Goal: Task Accomplishment & Management: Complete application form

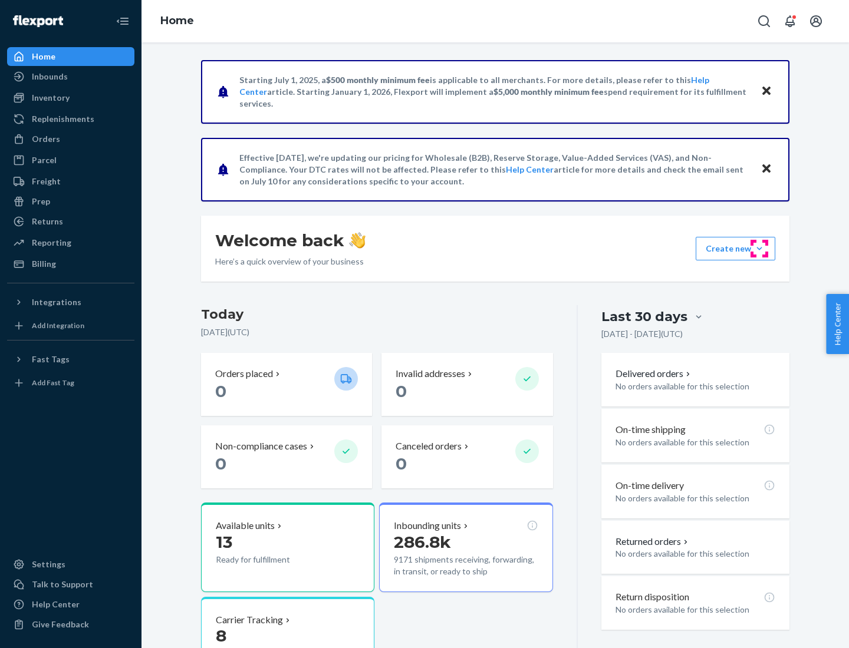
click at [759, 249] on button "Create new Create new inbound Create new order Create new product" at bounding box center [736, 249] width 80 height 24
click at [71, 77] on div "Inbounds" at bounding box center [70, 76] width 125 height 17
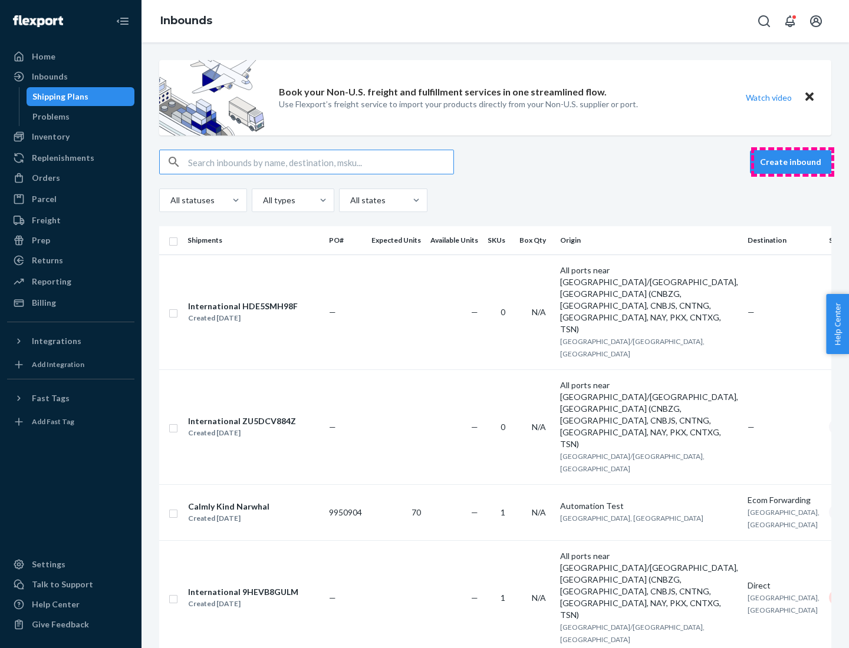
click at [792, 162] on button "Create inbound" at bounding box center [790, 162] width 81 height 24
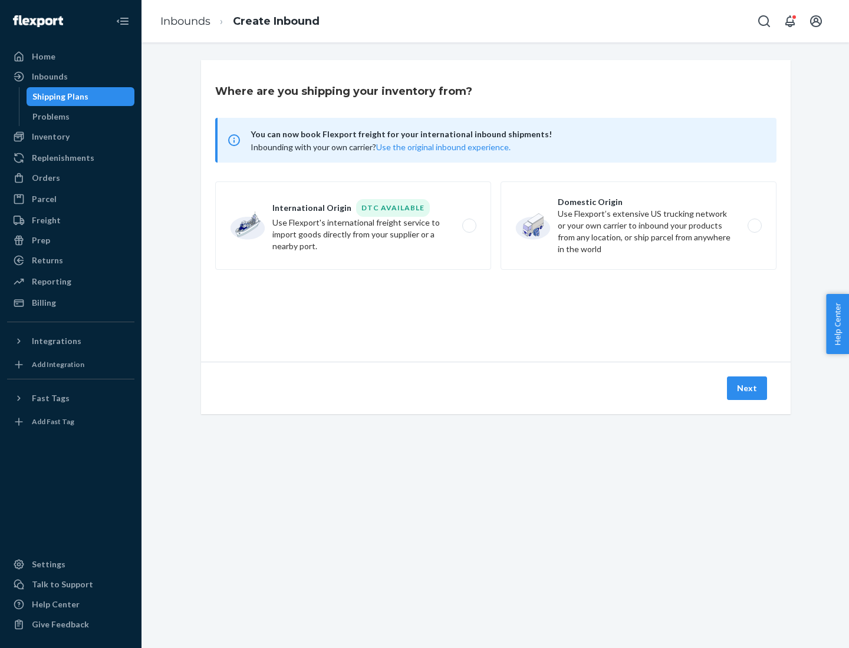
click at [638, 226] on label "Domestic Origin Use Flexport’s extensive US trucking network or your own carrie…" at bounding box center [638, 226] width 276 height 88
click at [754, 226] on input "Domestic Origin Use Flexport’s extensive US trucking network or your own carrie…" at bounding box center [758, 226] width 8 height 8
radio input "true"
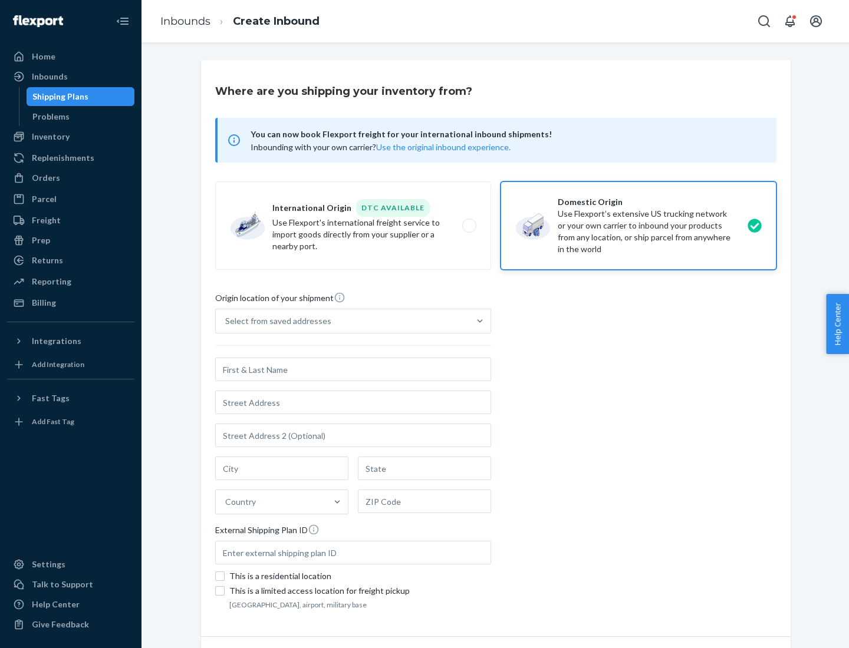
click at [275, 321] on div "Select from saved addresses" at bounding box center [278, 321] width 106 height 12
click at [226, 321] on input "Select from saved addresses" at bounding box center [225, 321] width 1 height 12
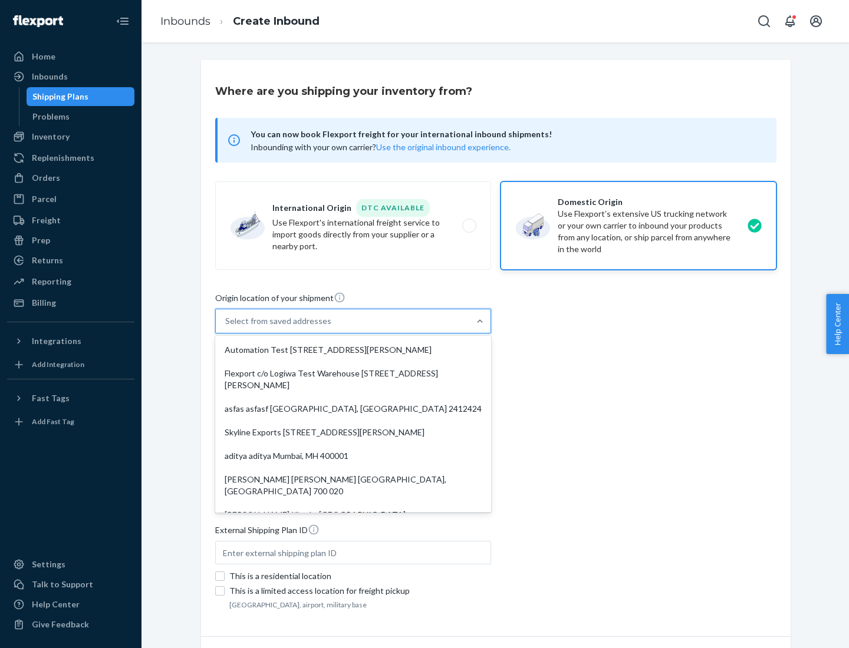
scroll to position [5, 0]
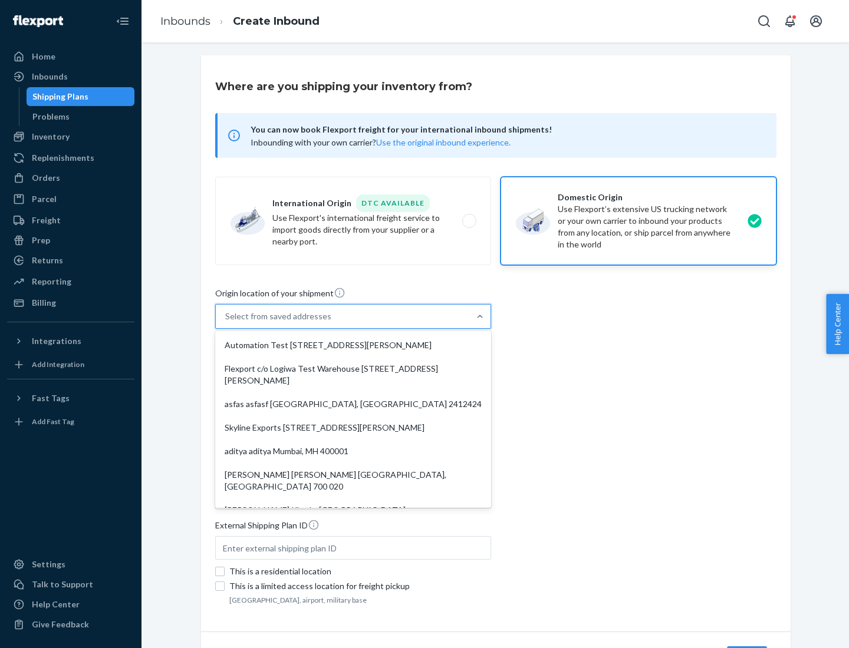
click at [353, 345] on div "Automation Test [STREET_ADDRESS][PERSON_NAME]" at bounding box center [352, 346] width 271 height 24
click at [226, 322] on input "option Automation Test [STREET_ADDRESS][PERSON_NAME]. 9 results available. Use …" at bounding box center [225, 317] width 1 height 12
type input "Automation Test"
type input "[STREET_ADDRESS][PERSON_NAME]"
type input "9th Floor"
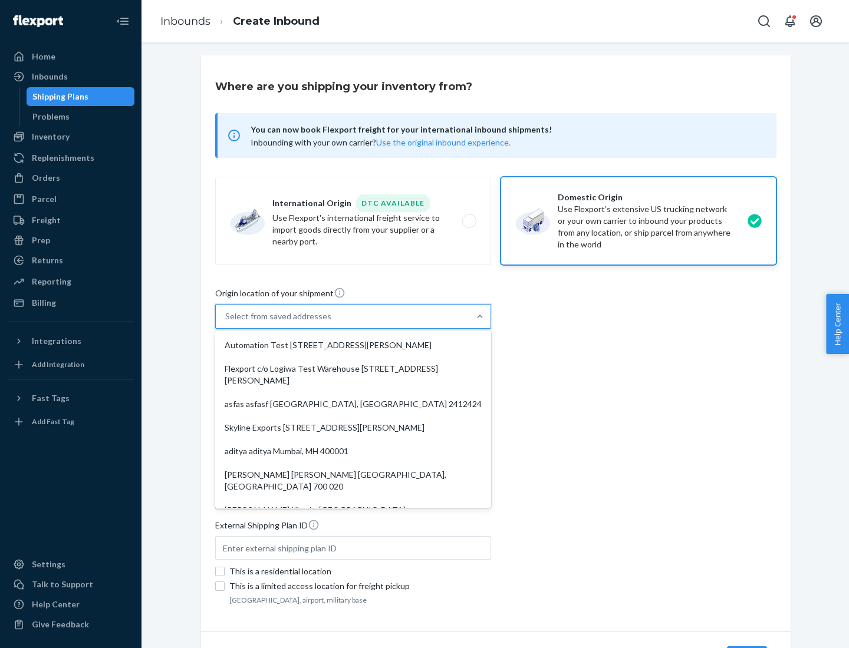
type input "[GEOGRAPHIC_DATA]"
type input "CA"
type input "94104"
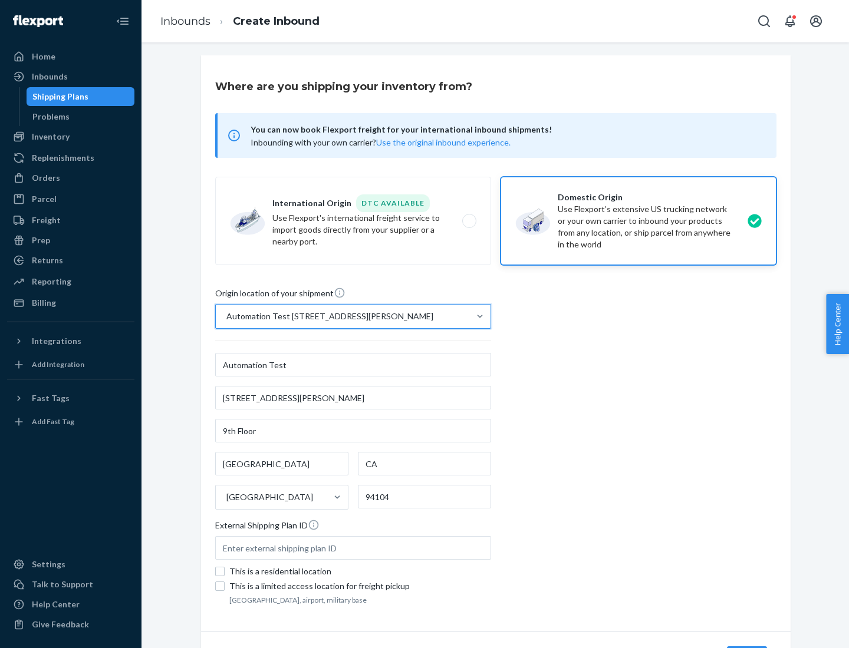
scroll to position [69, 0]
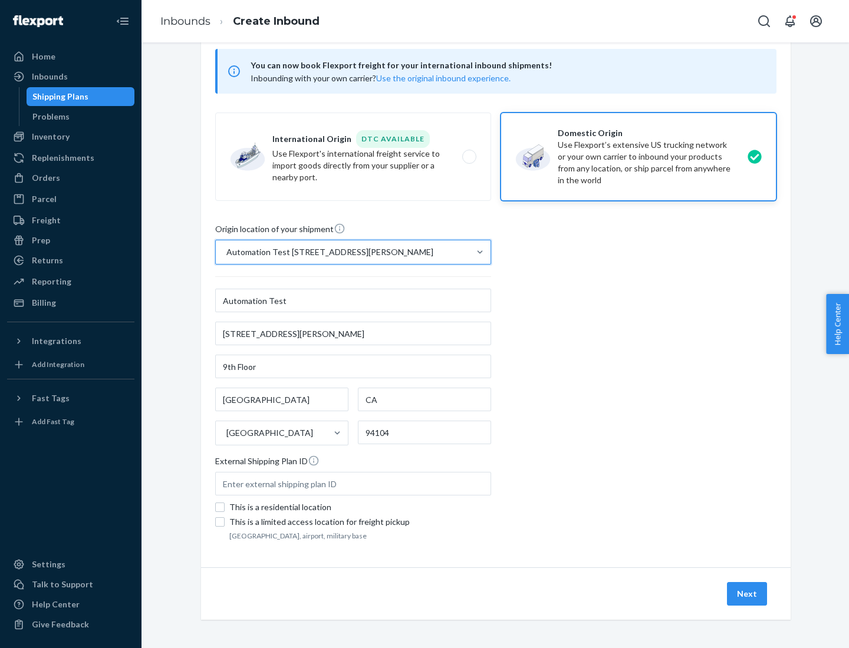
click at [747, 594] on button "Next" at bounding box center [747, 594] width 40 height 24
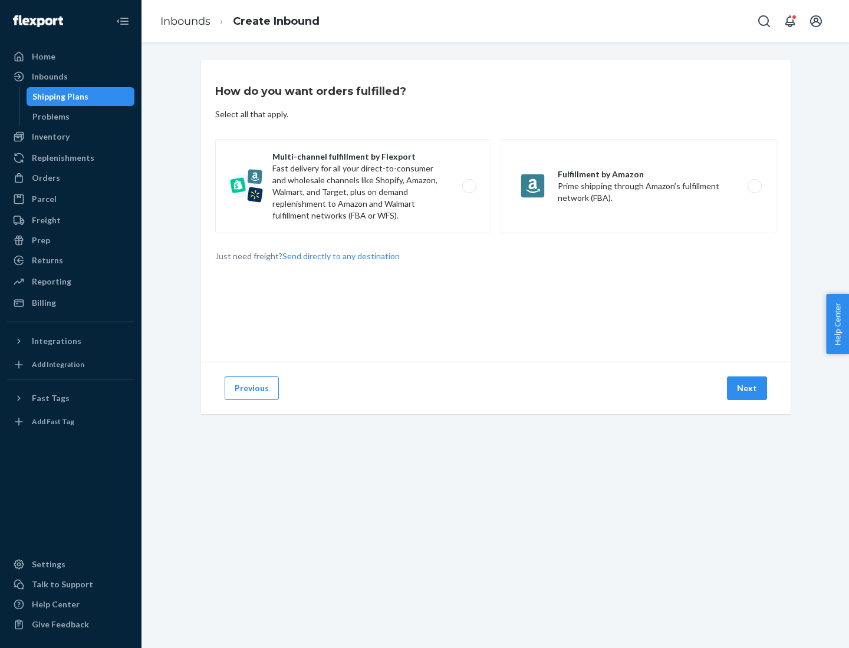
click at [353, 186] on label "Multi-channel fulfillment by Flexport Fast delivery for all your direct-to-cons…" at bounding box center [353, 186] width 276 height 94
click at [469, 186] on input "Multi-channel fulfillment by Flexport Fast delivery for all your direct-to-cons…" at bounding box center [473, 187] width 8 height 8
radio input "true"
click at [747, 388] on button "Next" at bounding box center [747, 389] width 40 height 24
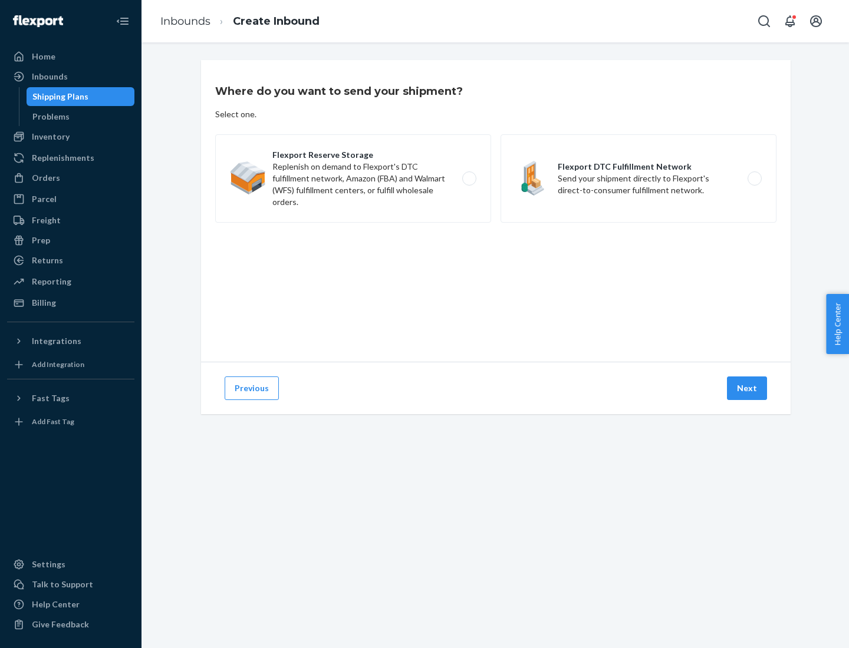
click at [638, 179] on label "Flexport DTC Fulfillment Network Send your shipment directly to Flexport's dire…" at bounding box center [638, 178] width 276 height 88
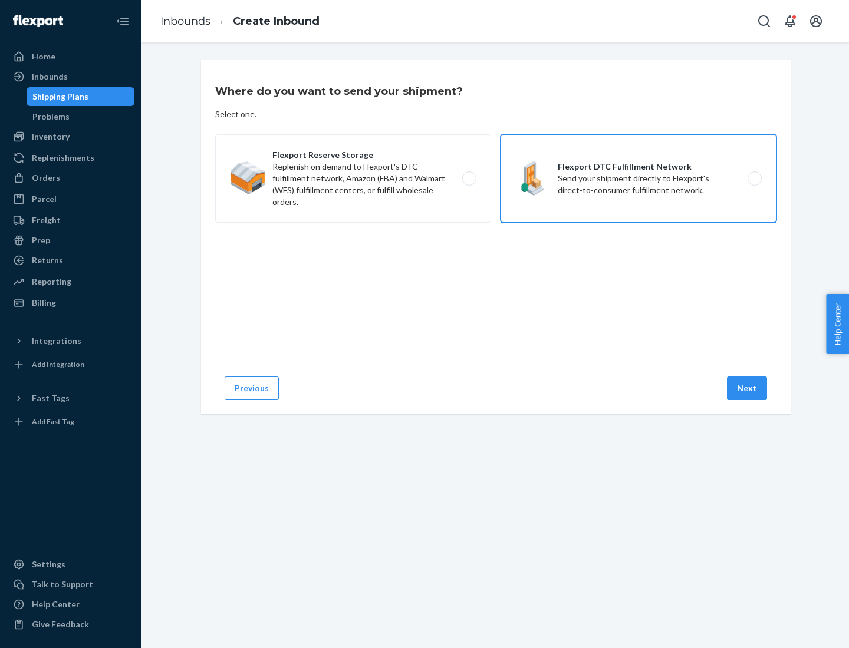
click at [754, 179] on input "Flexport DTC Fulfillment Network Send your shipment directly to Flexport's dire…" at bounding box center [758, 179] width 8 height 8
radio input "true"
click at [747, 388] on button "Next" at bounding box center [747, 389] width 40 height 24
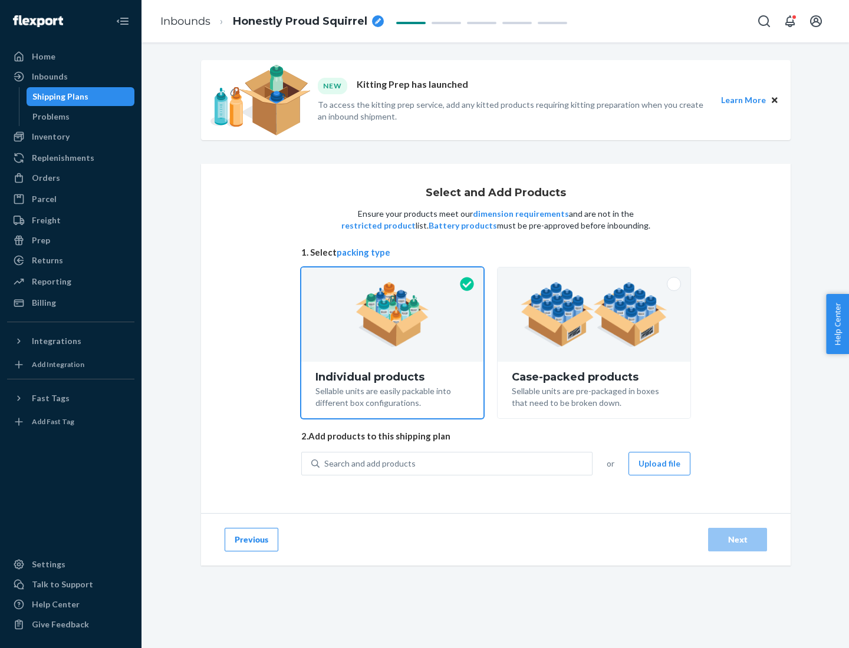
click at [594, 315] on img at bounding box center [593, 314] width 147 height 65
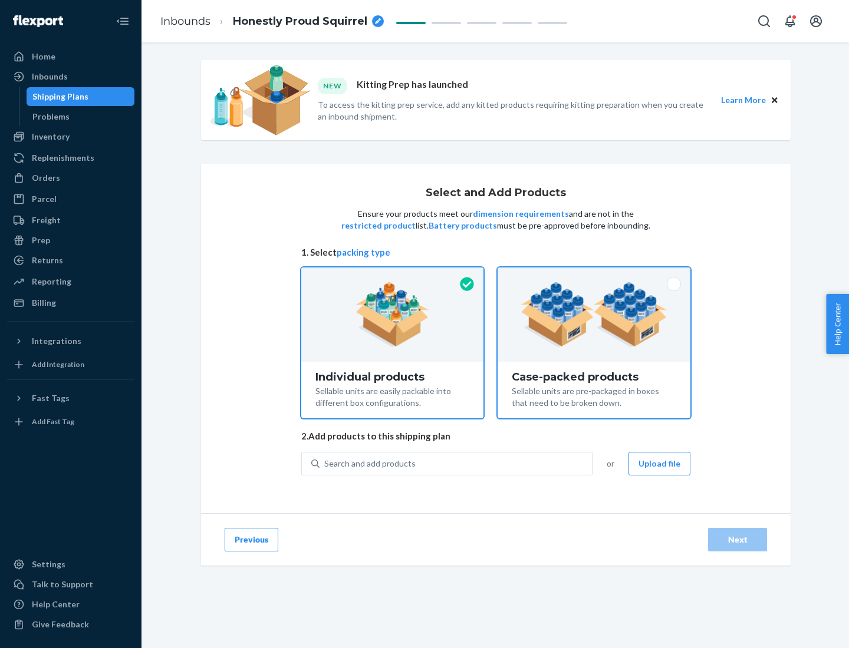
click at [594, 275] on input "Case-packed products Sellable units are pre-packaged in boxes that need to be b…" at bounding box center [594, 272] width 8 height 8
radio input "true"
radio input "false"
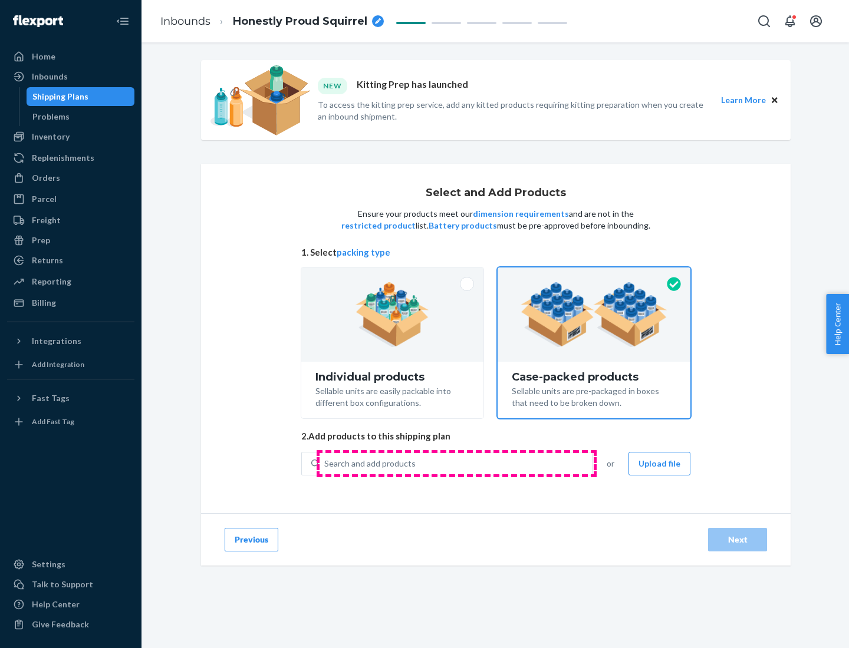
click at [456, 463] on div "Search and add products" at bounding box center [455, 463] width 272 height 21
click at [325, 463] on input "Search and add products" at bounding box center [324, 464] width 1 height 12
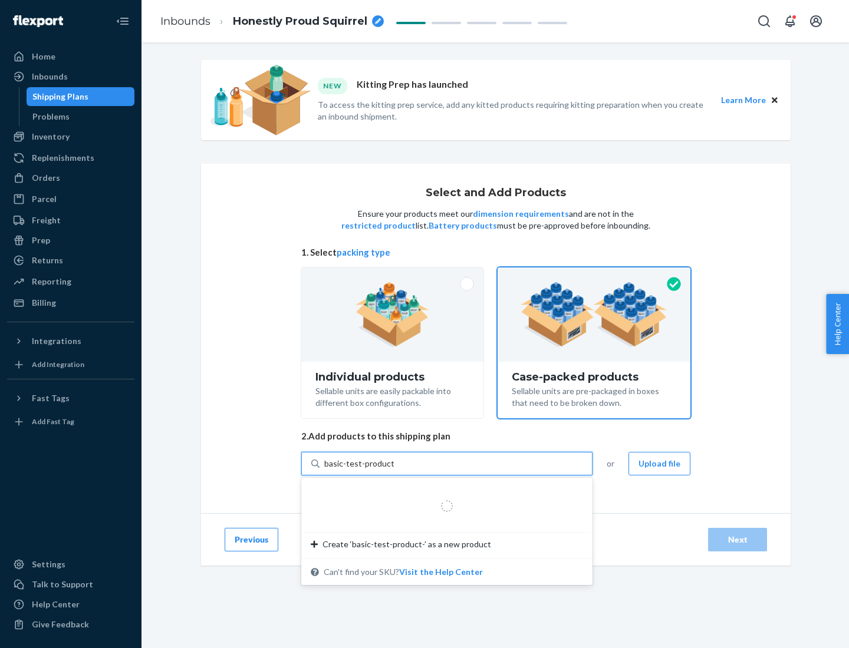
type input "basic-test-product-1"
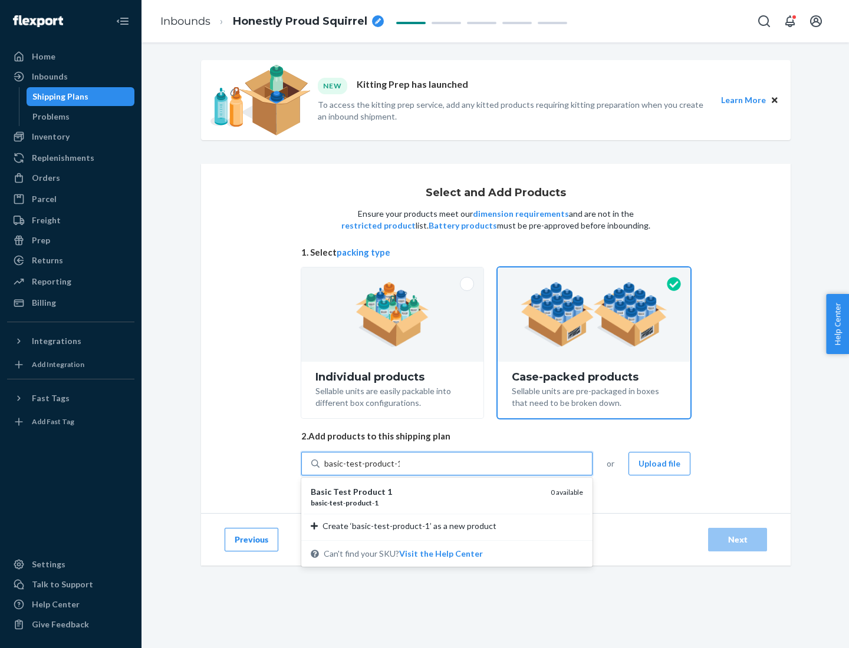
click at [426, 503] on div "basic - test - product - 1" at bounding box center [426, 503] width 230 height 10
click at [400, 470] on input "basic-test-product-1" at bounding box center [361, 464] width 75 height 12
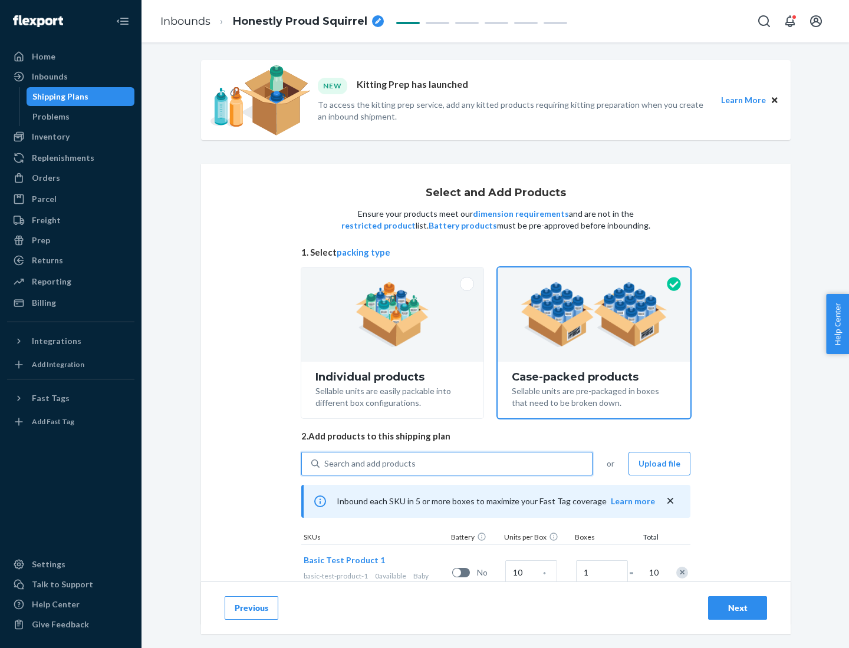
scroll to position [42, 0]
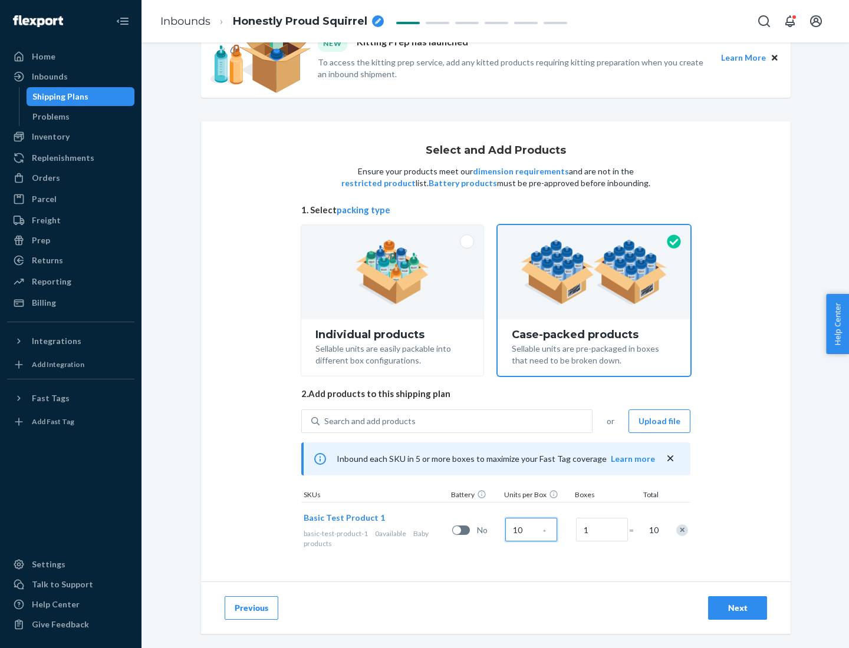
type input "10"
type input "7"
click at [737, 608] on div "Next" at bounding box center [737, 608] width 39 height 12
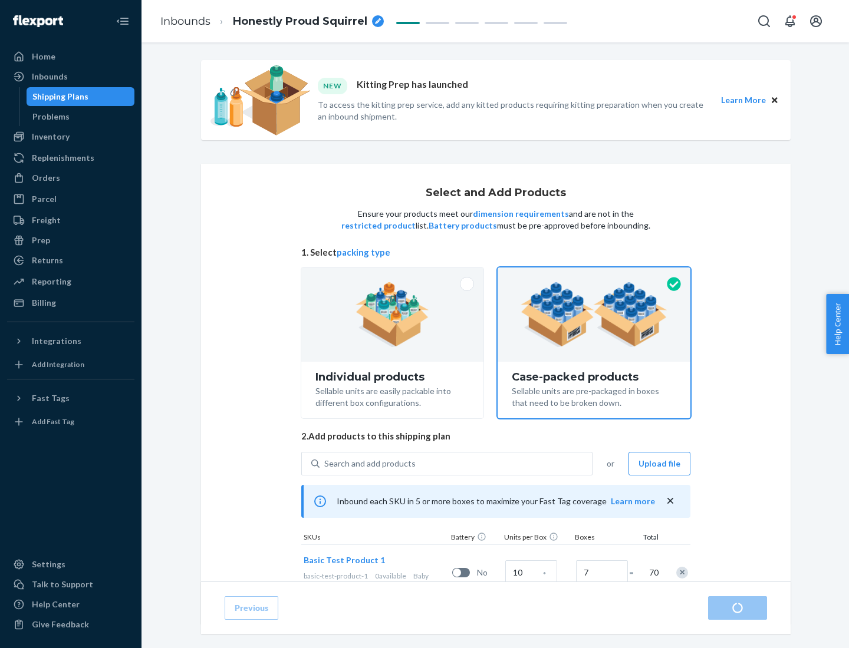
radio input "true"
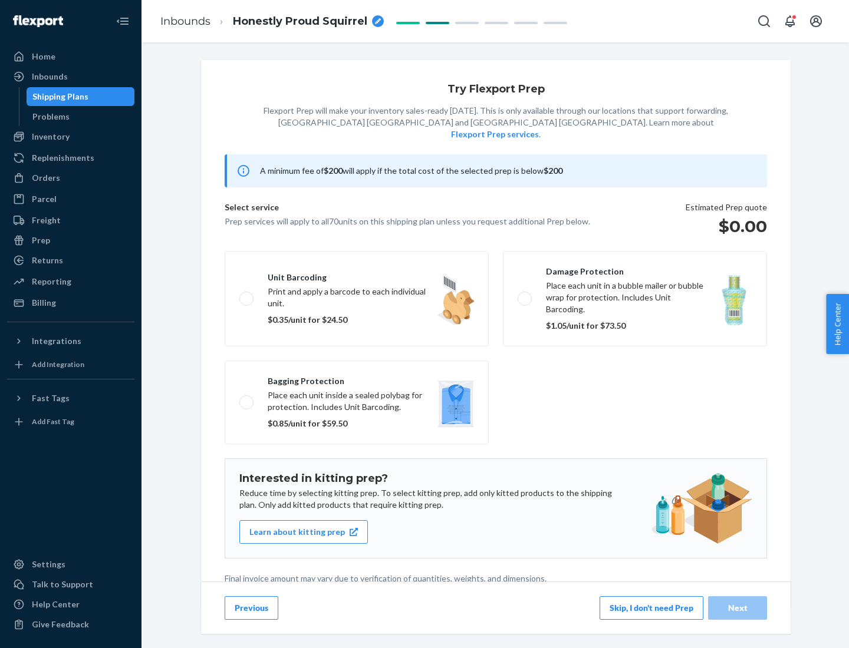
scroll to position [3, 0]
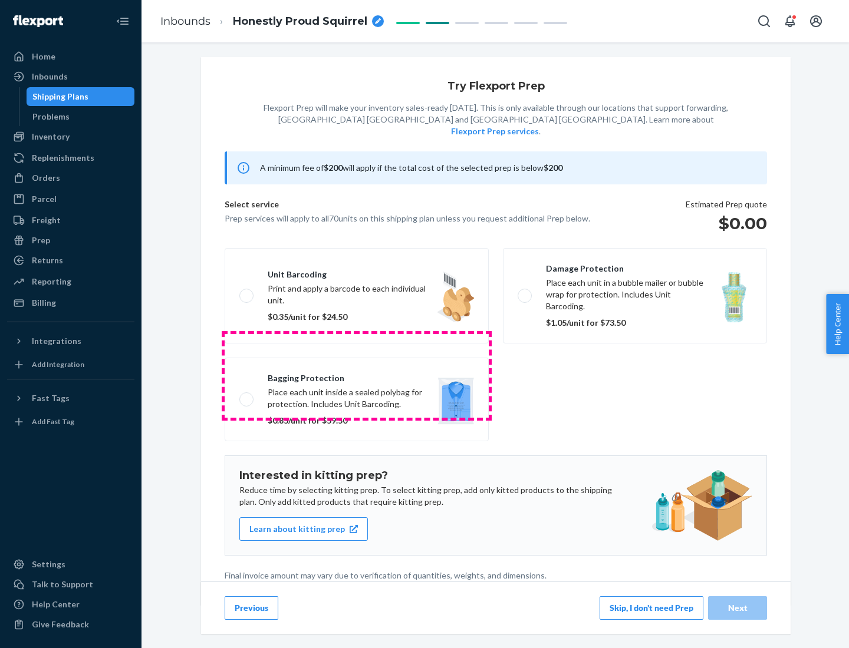
click at [357, 375] on label "Bagging protection Place each unit inside a sealed polybag for protection. Incl…" at bounding box center [357, 400] width 264 height 84
click at [247, 396] on input "Bagging protection Place each unit inside a sealed polybag for protection. Incl…" at bounding box center [243, 400] width 8 height 8
checkbox input "true"
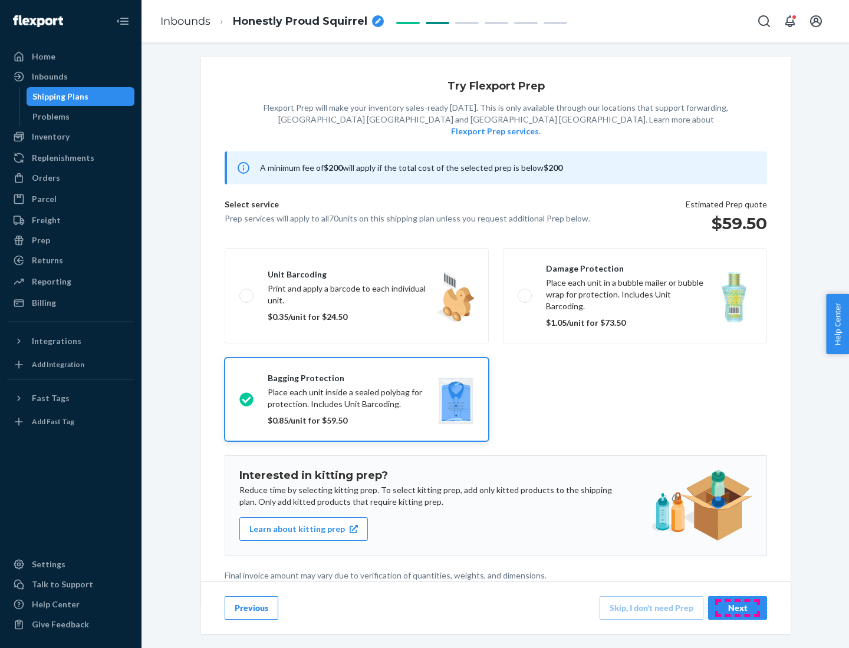
click at [737, 608] on div "Next" at bounding box center [737, 608] width 39 height 12
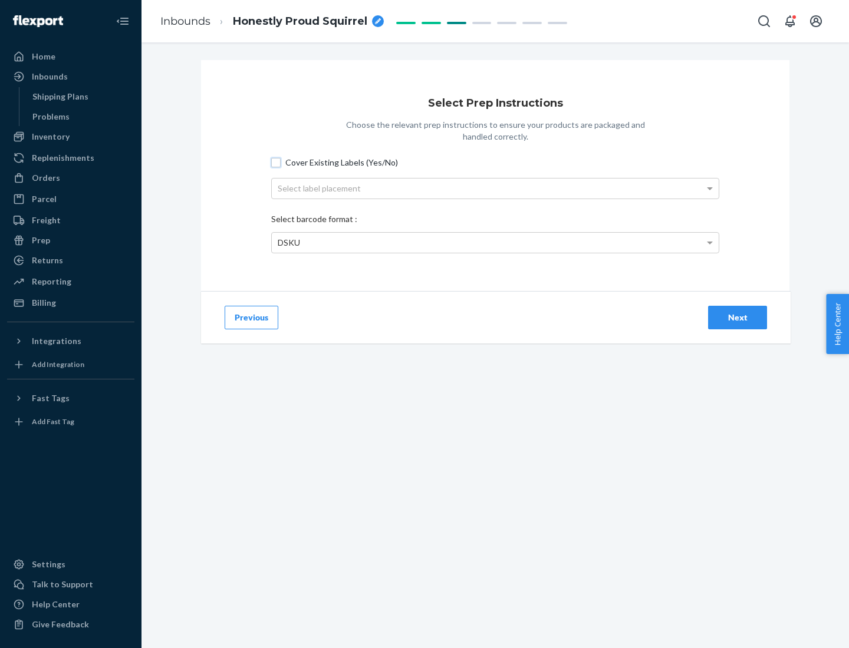
click at [276, 162] on input "Cover Existing Labels (Yes/No)" at bounding box center [275, 162] width 9 height 9
checkbox input "true"
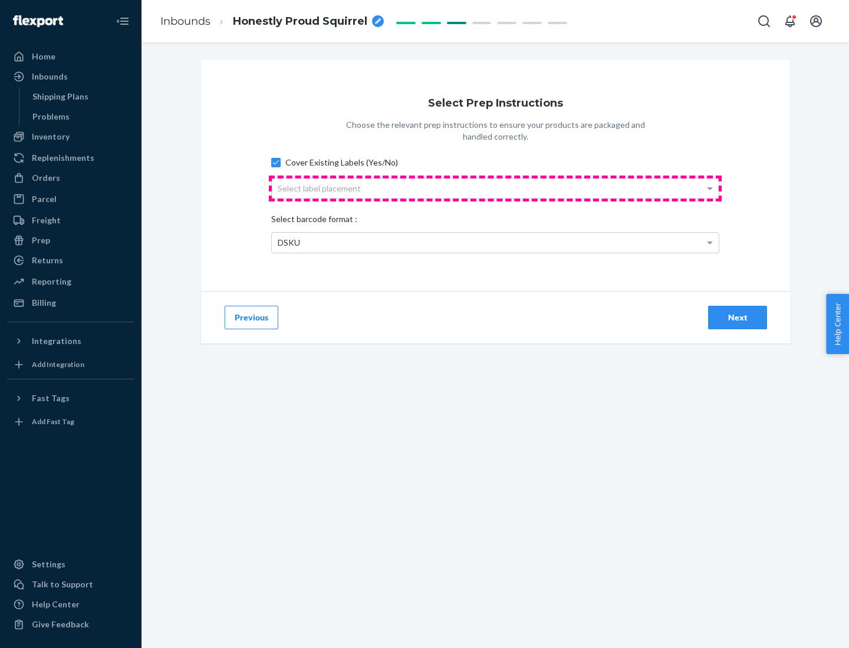
click at [495, 188] on div "Select label placement" at bounding box center [495, 189] width 447 height 20
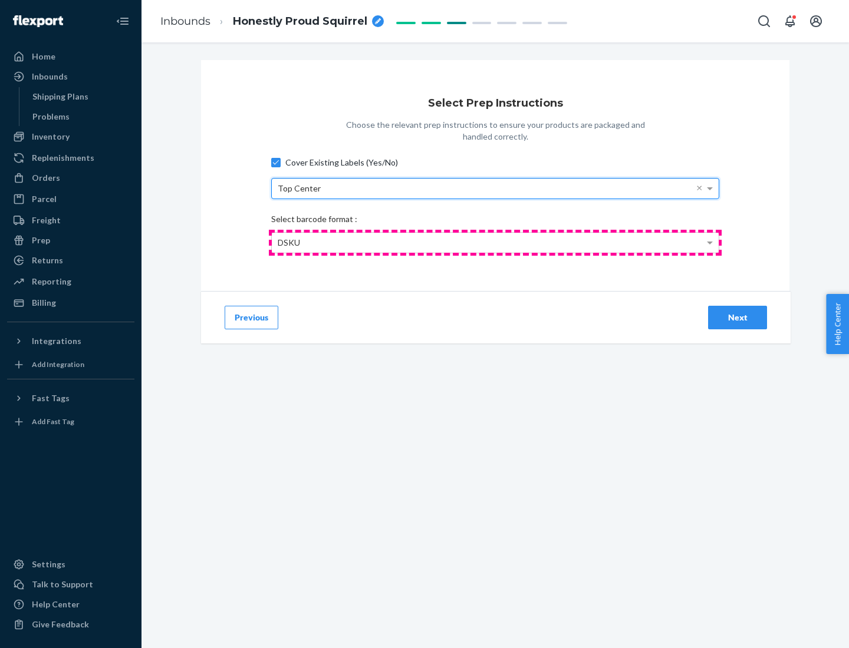
click at [495, 242] on div "DSKU" at bounding box center [495, 243] width 447 height 20
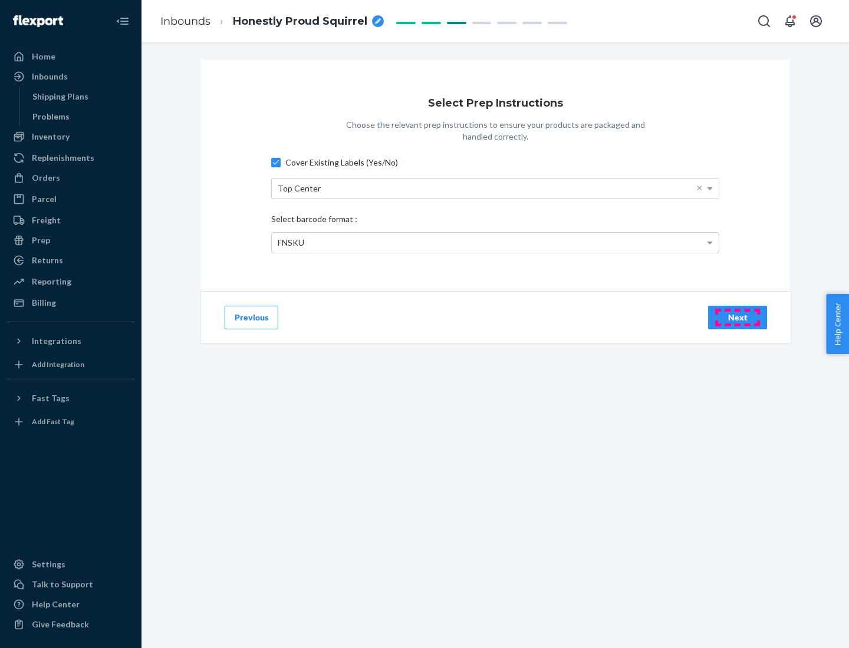
click at [737, 317] on div "Next" at bounding box center [737, 318] width 39 height 12
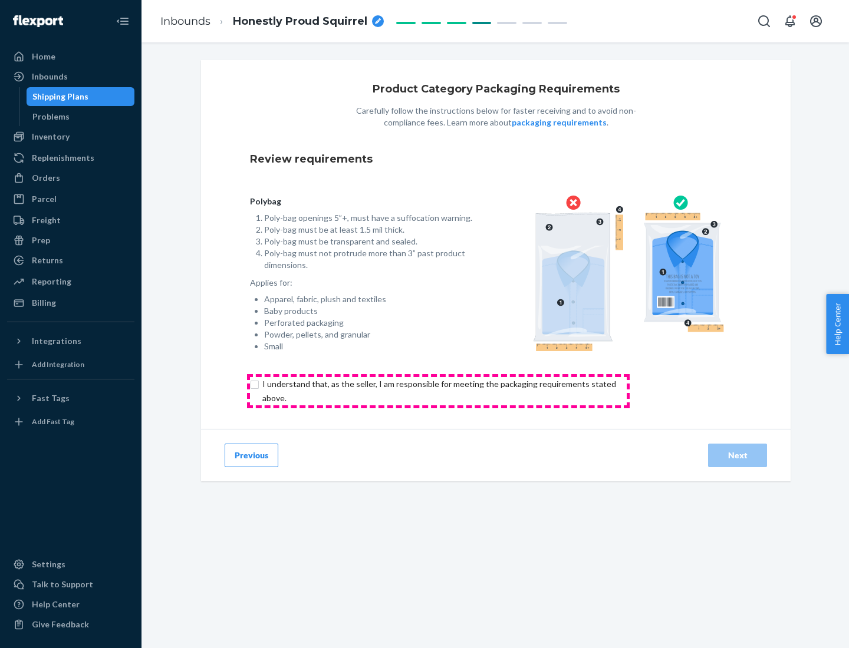
click at [438, 391] on input "checkbox" at bounding box center [446, 391] width 392 height 28
checkbox input "true"
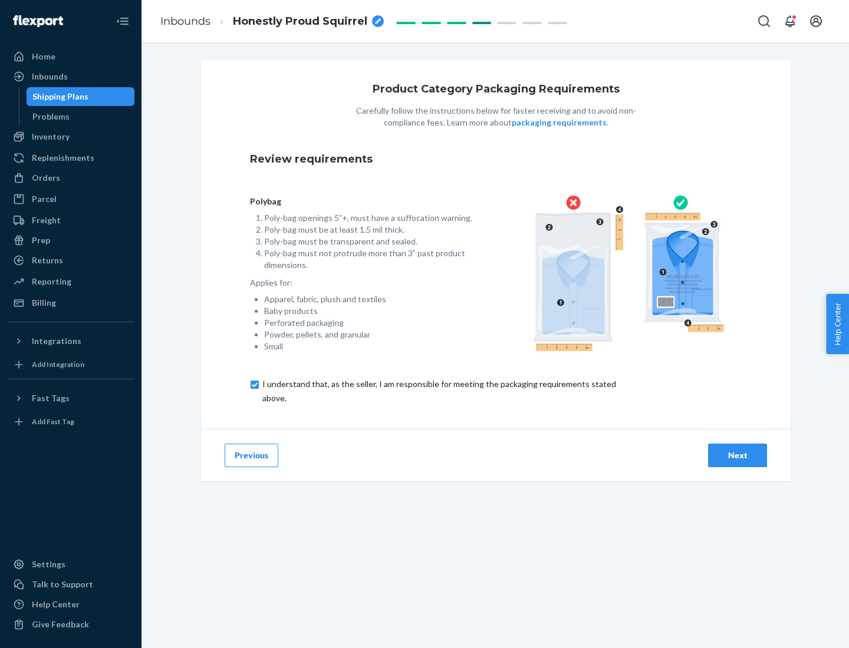
click at [737, 455] on div "Next" at bounding box center [737, 456] width 39 height 12
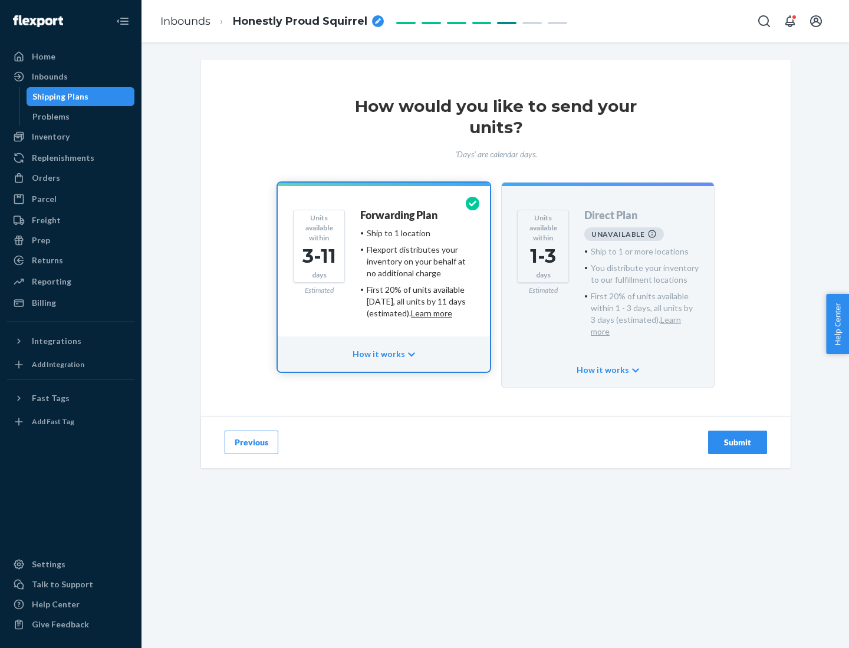
click at [400, 215] on h4 "Forwarding Plan" at bounding box center [398, 216] width 77 height 12
click at [737, 437] on div "Submit" at bounding box center [737, 443] width 39 height 12
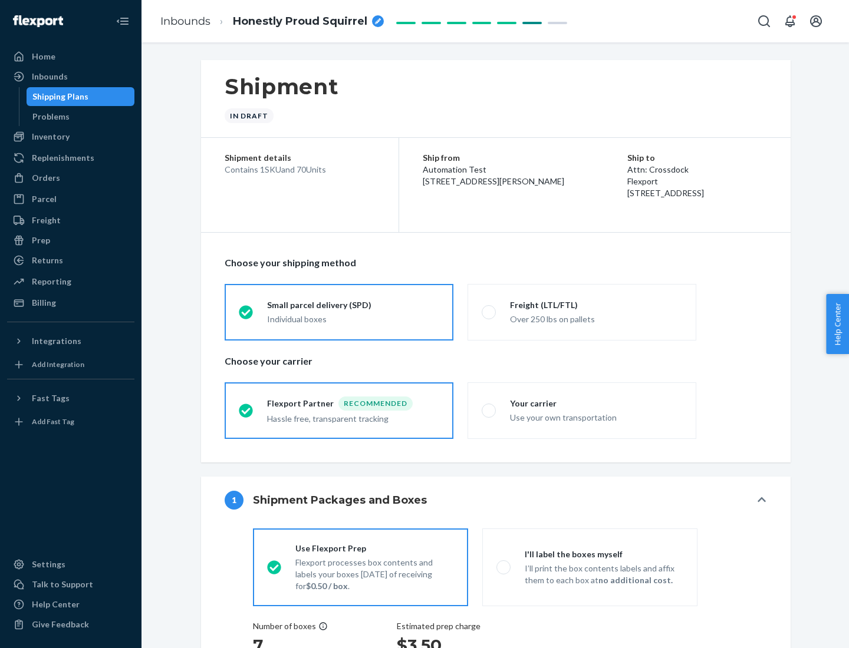
radio input "true"
radio input "false"
radio input "true"
radio input "false"
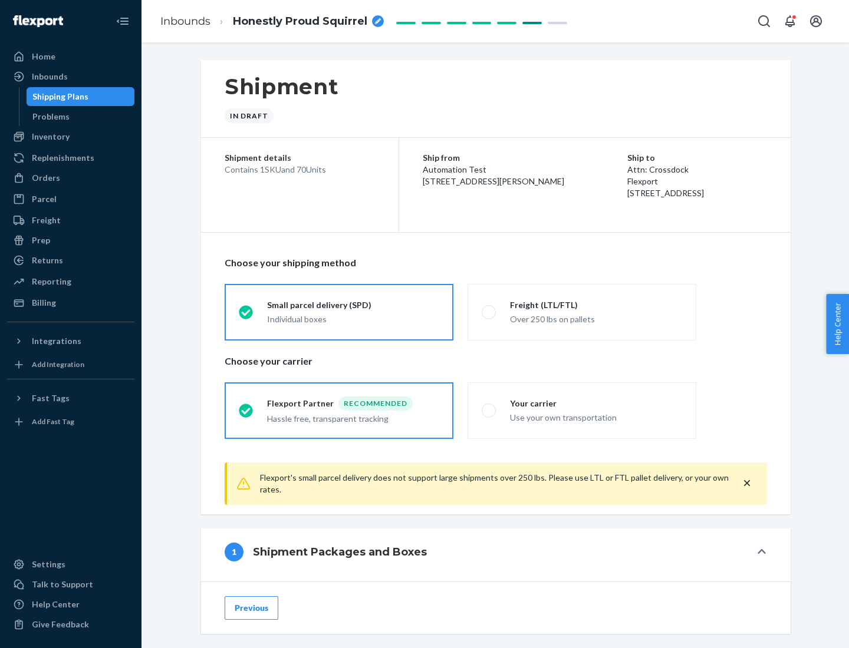
click at [353, 319] on div "Individual boxes" at bounding box center [353, 320] width 172 height 12
click at [246, 316] on input "Small parcel delivery (SPD) Individual boxes" at bounding box center [243, 312] width 8 height 8
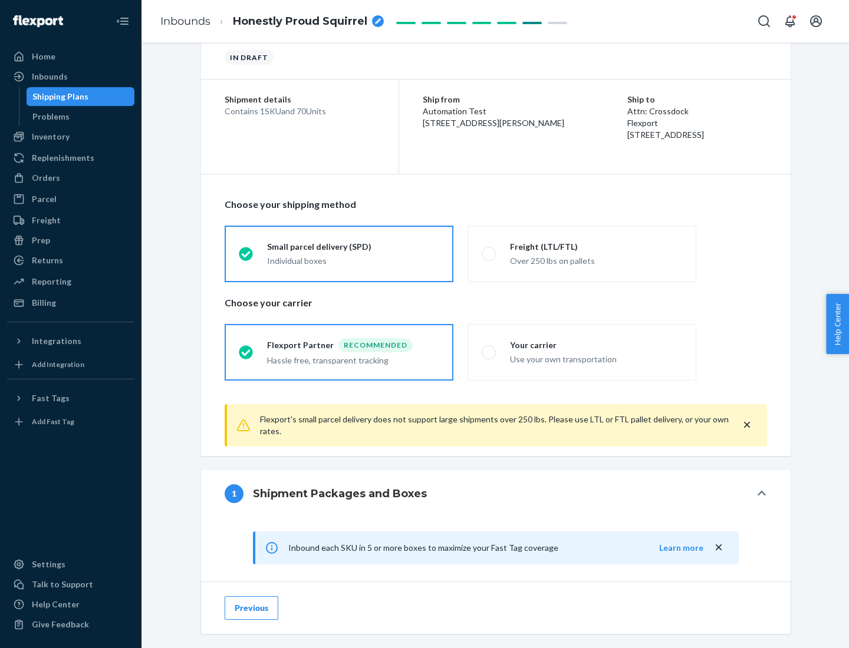
click at [353, 345] on div "Recommended" at bounding box center [375, 345] width 74 height 14
click at [246, 348] on input "Flexport Partner Recommended Hassle free, transparent tracking" at bounding box center [243, 352] width 8 height 8
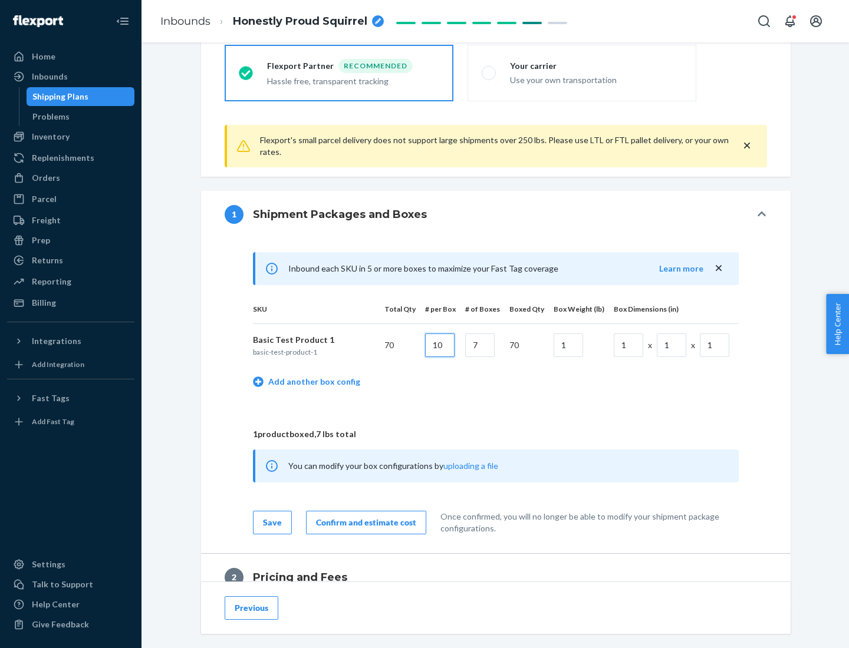
type input "10"
type input "7"
type input "1"
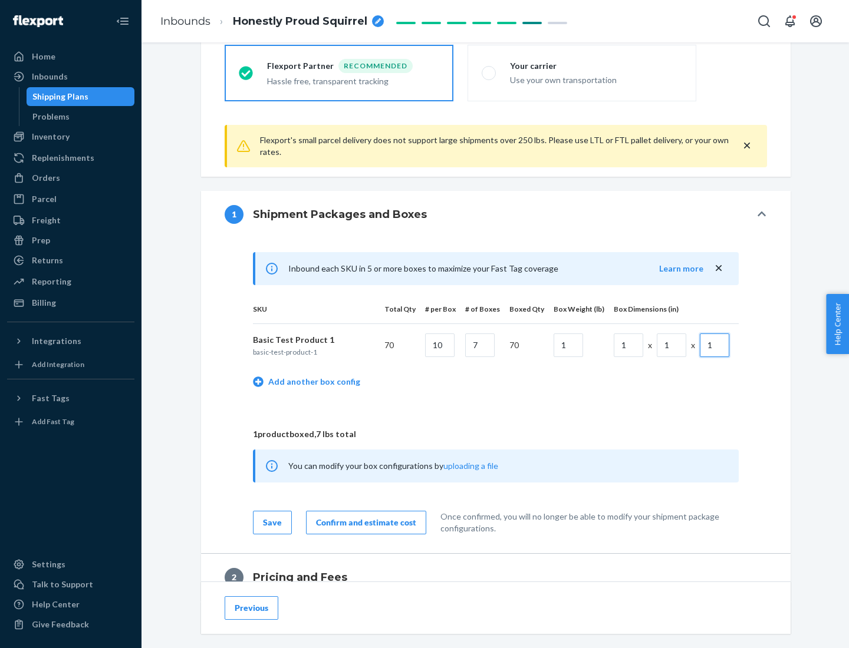
scroll to position [515, 0]
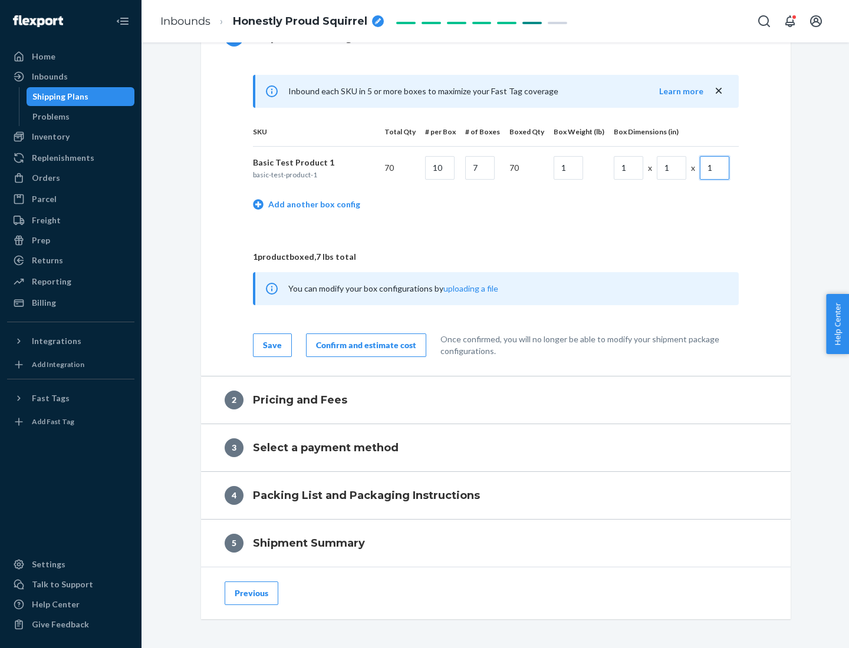
type input "1"
click at [364, 345] on div "Confirm and estimate cost" at bounding box center [366, 346] width 100 height 12
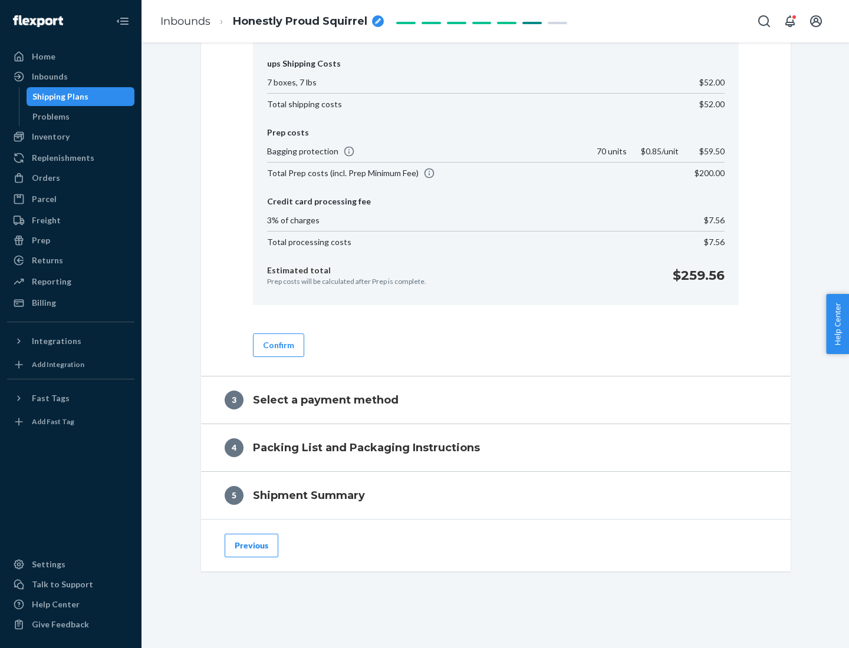
click at [278, 345] on button "Confirm" at bounding box center [278, 346] width 51 height 24
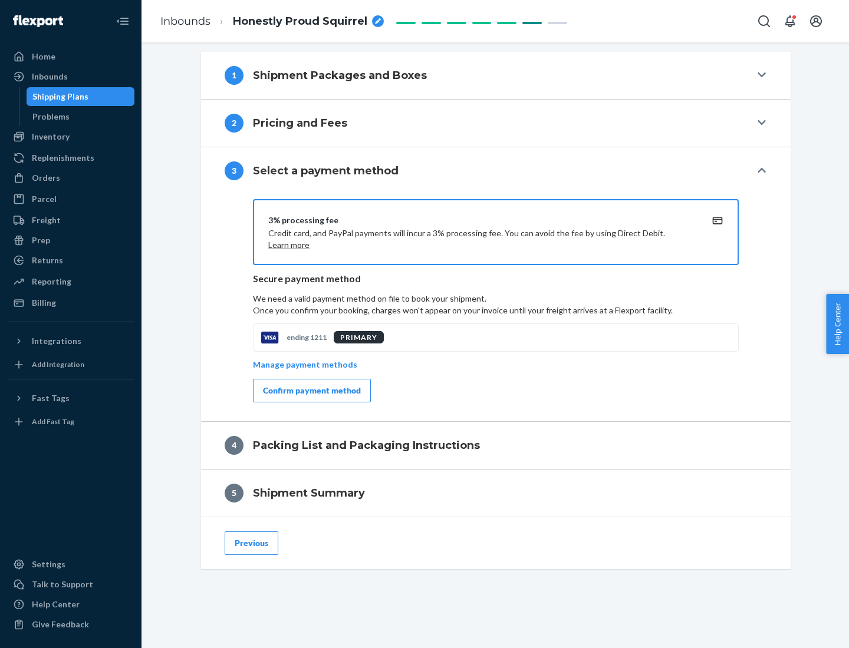
scroll to position [477, 0]
click at [311, 391] on div "Confirm payment method" at bounding box center [312, 391] width 98 height 12
